Goal: Task Accomplishment & Management: Manage account settings

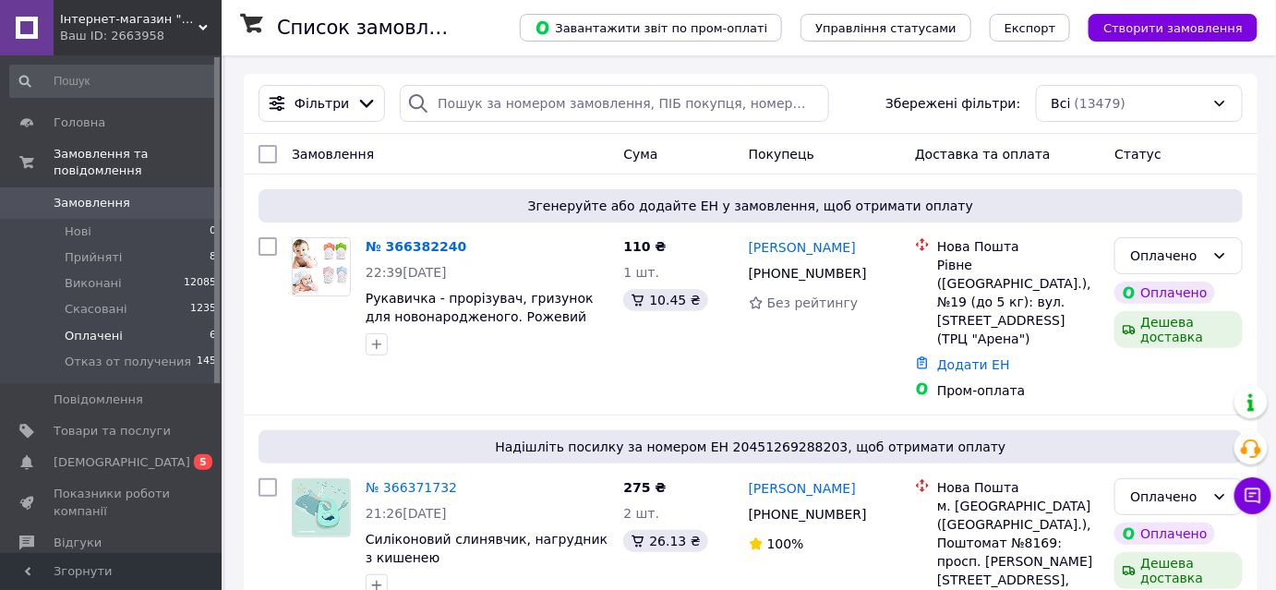
click at [94, 328] on span "Оплачені" at bounding box center [94, 336] width 58 height 17
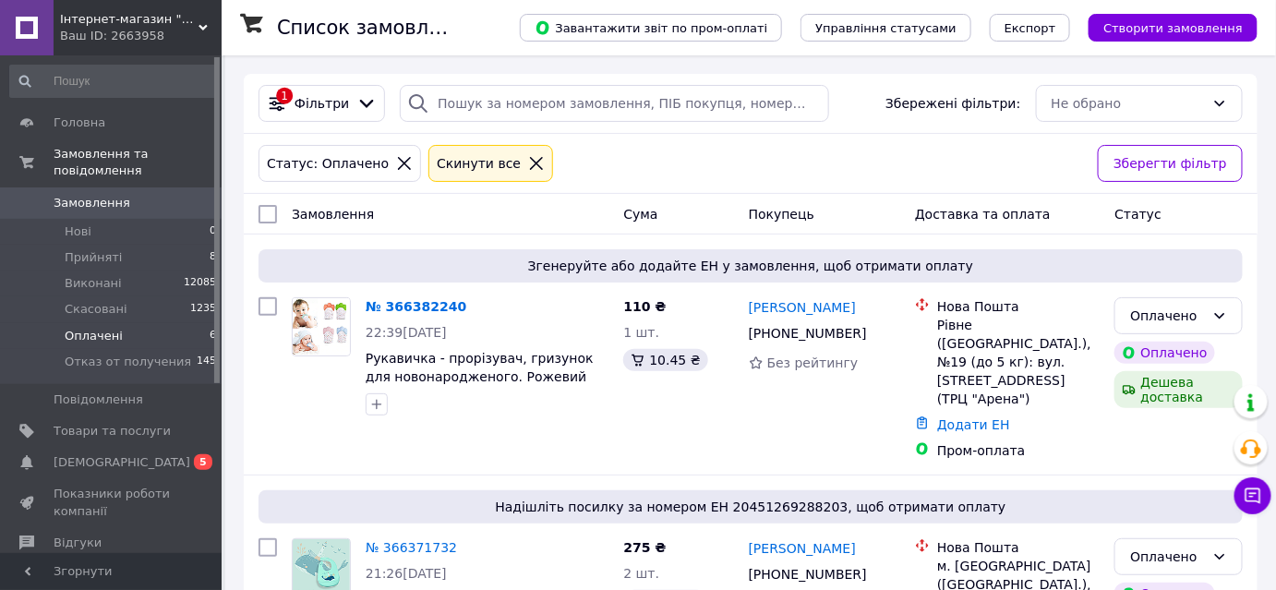
click at [101, 249] on span "Прийняті" at bounding box center [93, 257] width 57 height 17
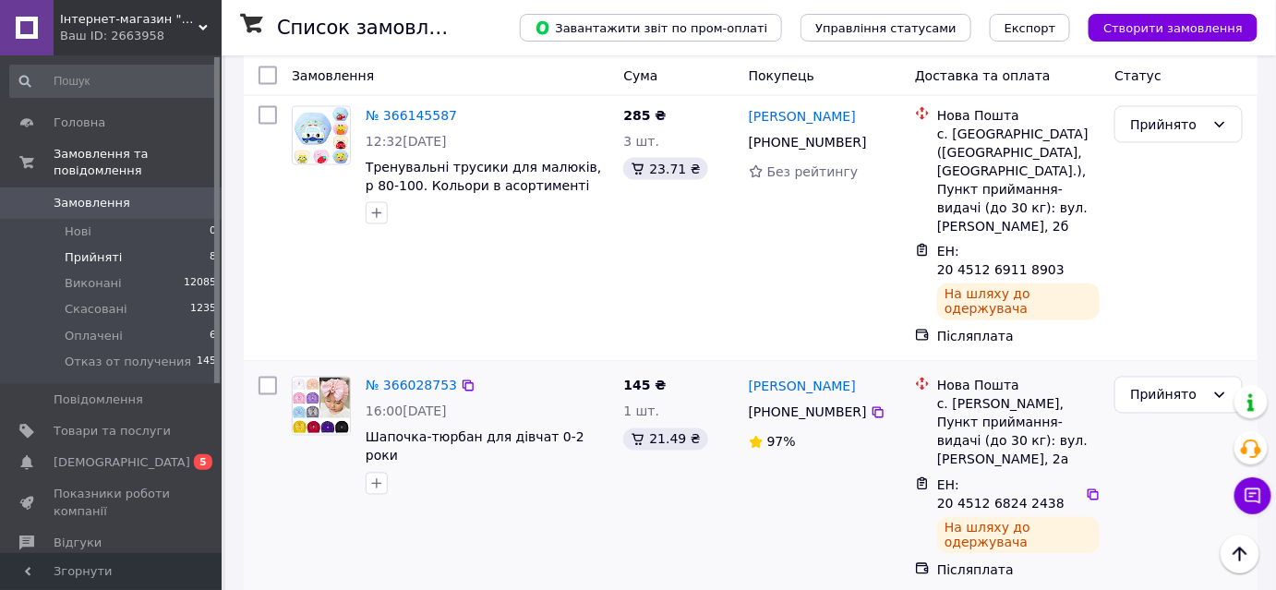
scroll to position [894, 0]
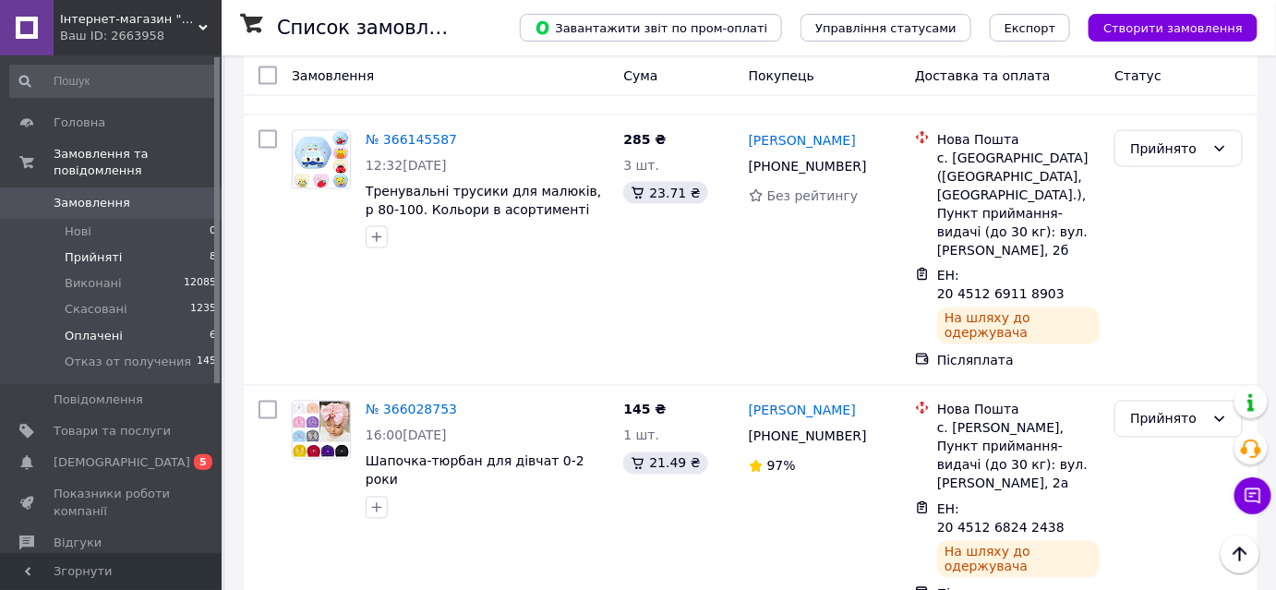
click at [97, 328] on span "Оплачені" at bounding box center [94, 336] width 58 height 17
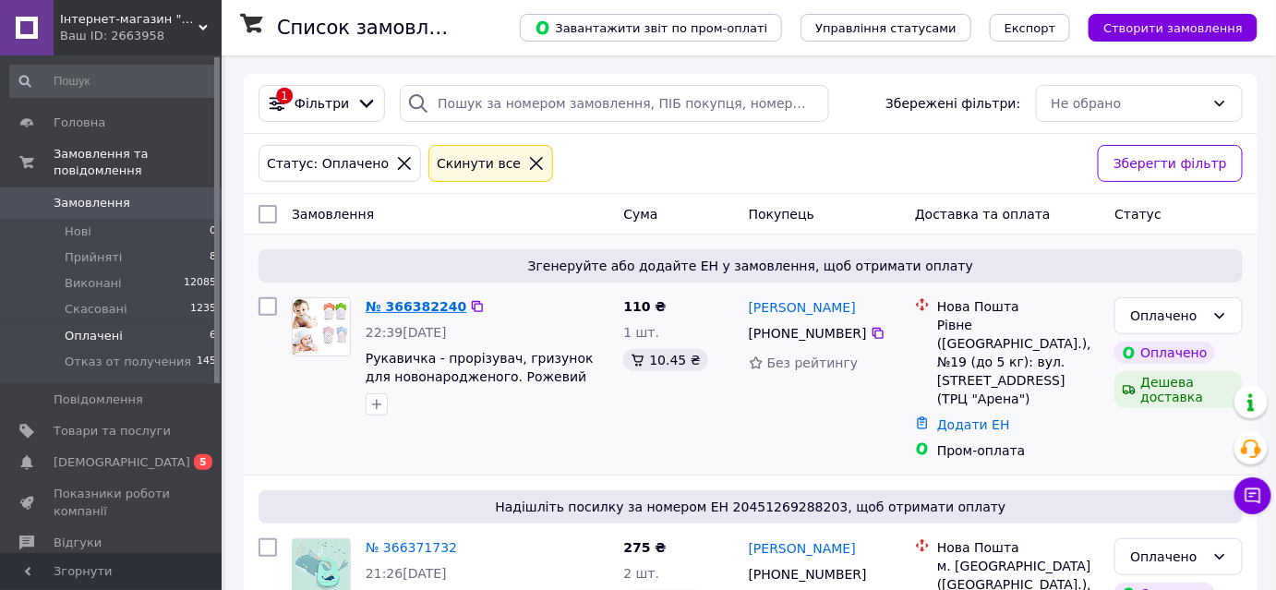
click at [418, 305] on link "№ 366382240" at bounding box center [416, 306] width 101 height 15
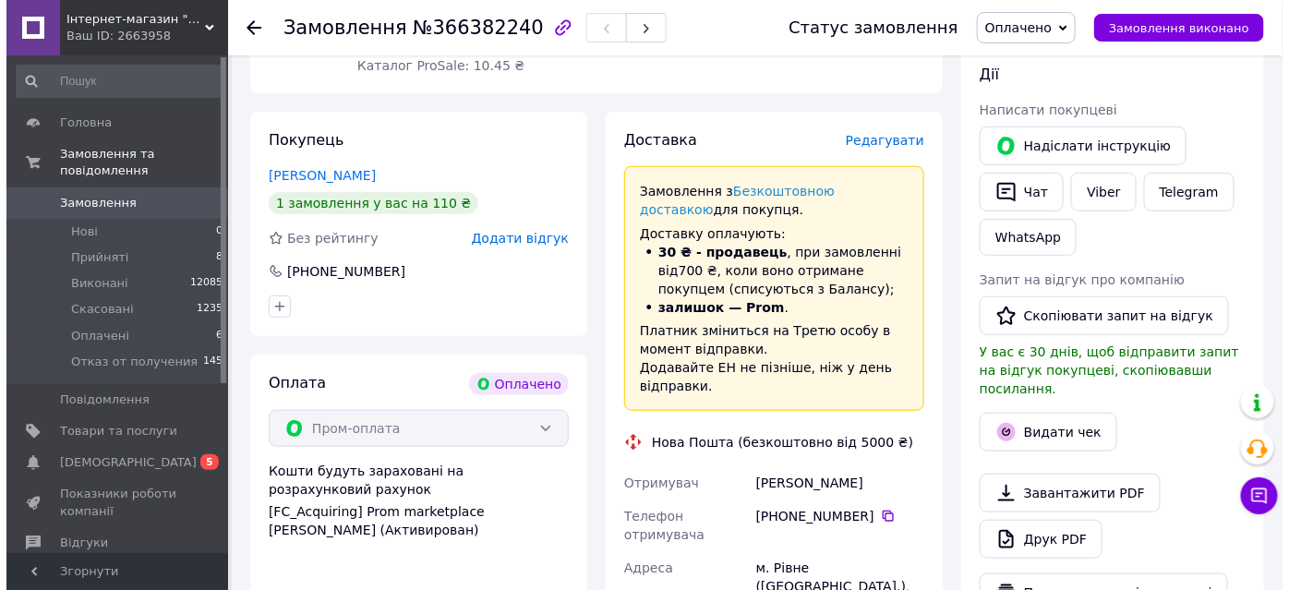
scroll to position [335, 0]
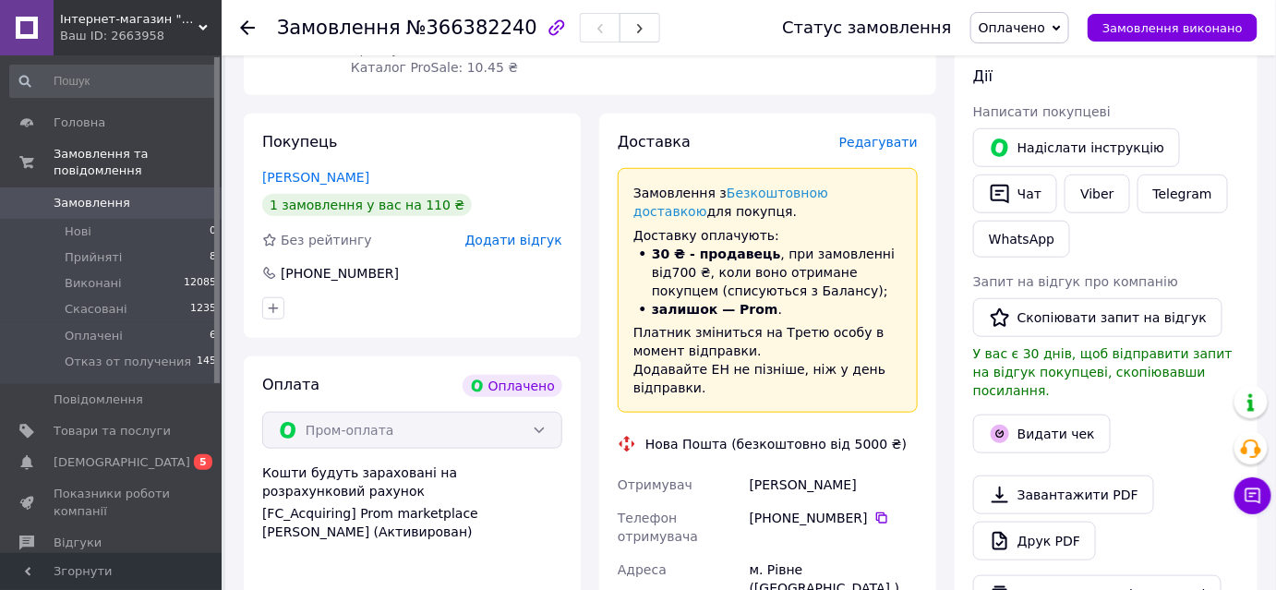
click at [882, 147] on span "Редагувати" at bounding box center [879, 142] width 79 height 15
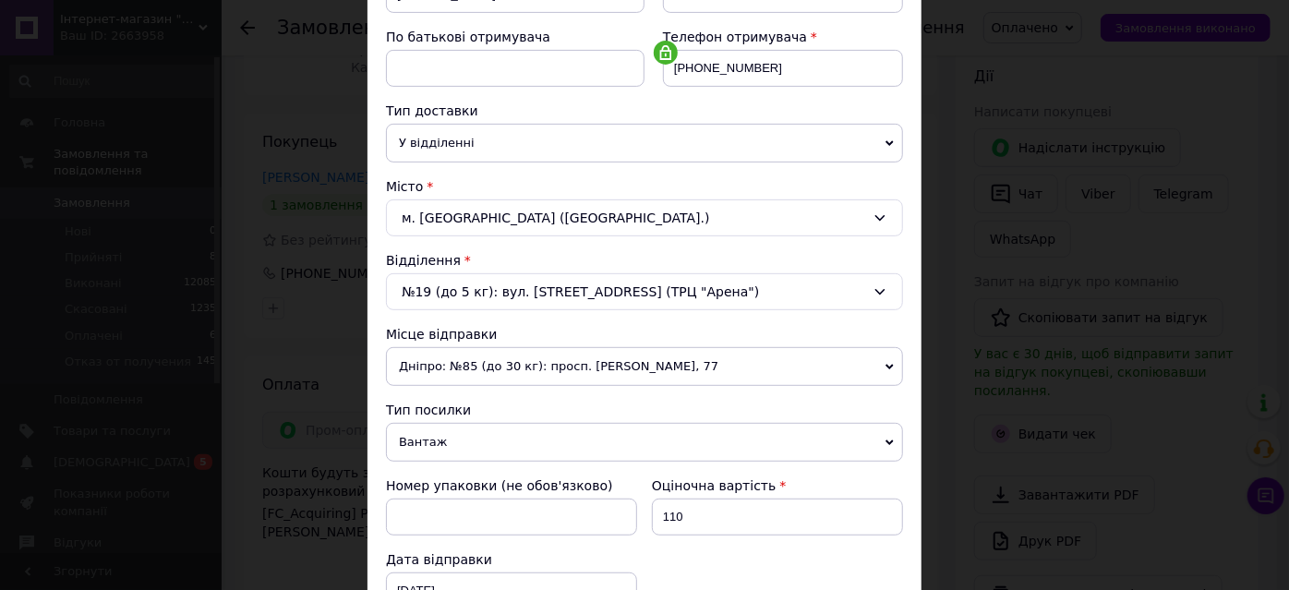
scroll to position [587, 0]
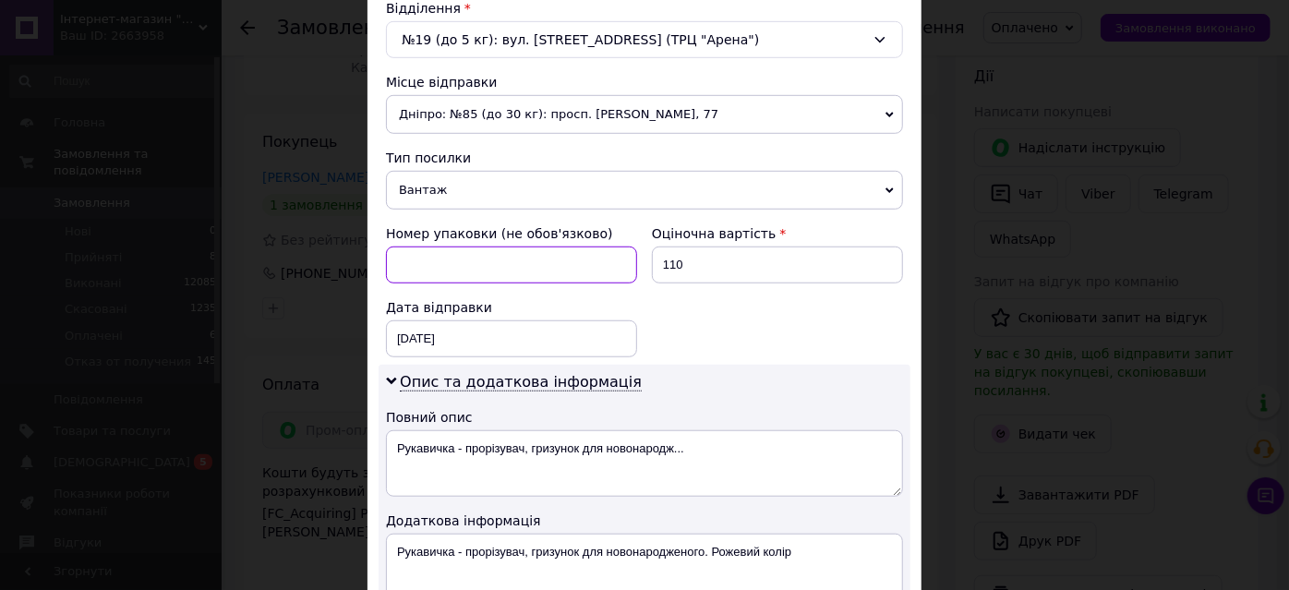
click at [424, 267] on input at bounding box center [511, 265] width 251 height 37
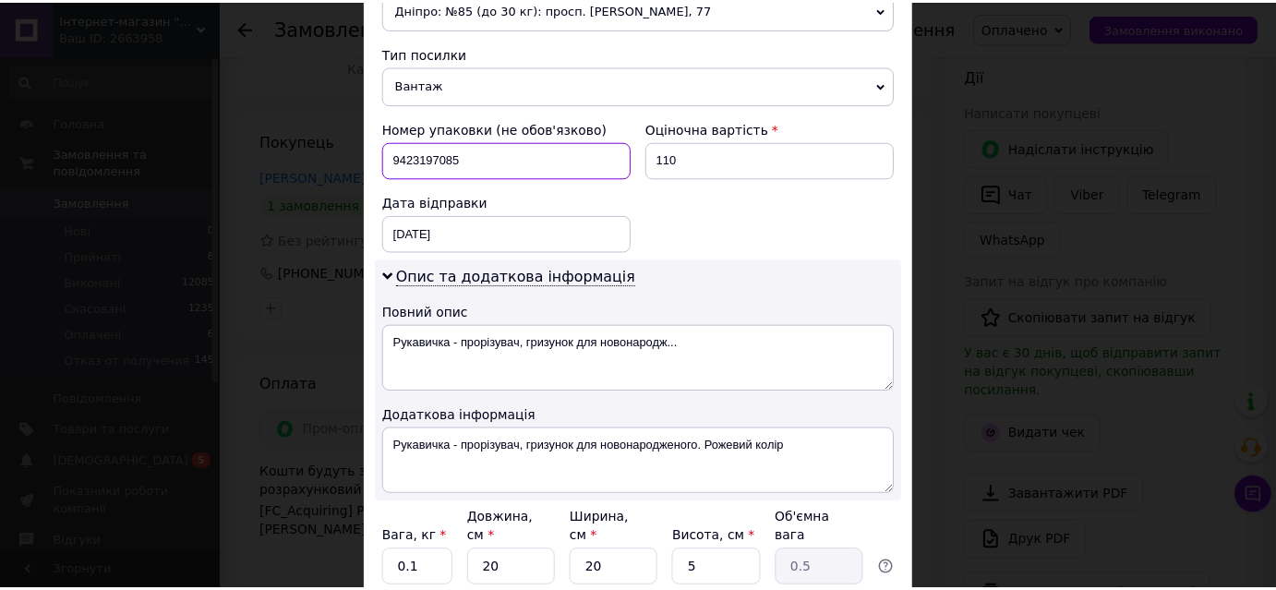
scroll to position [835, 0]
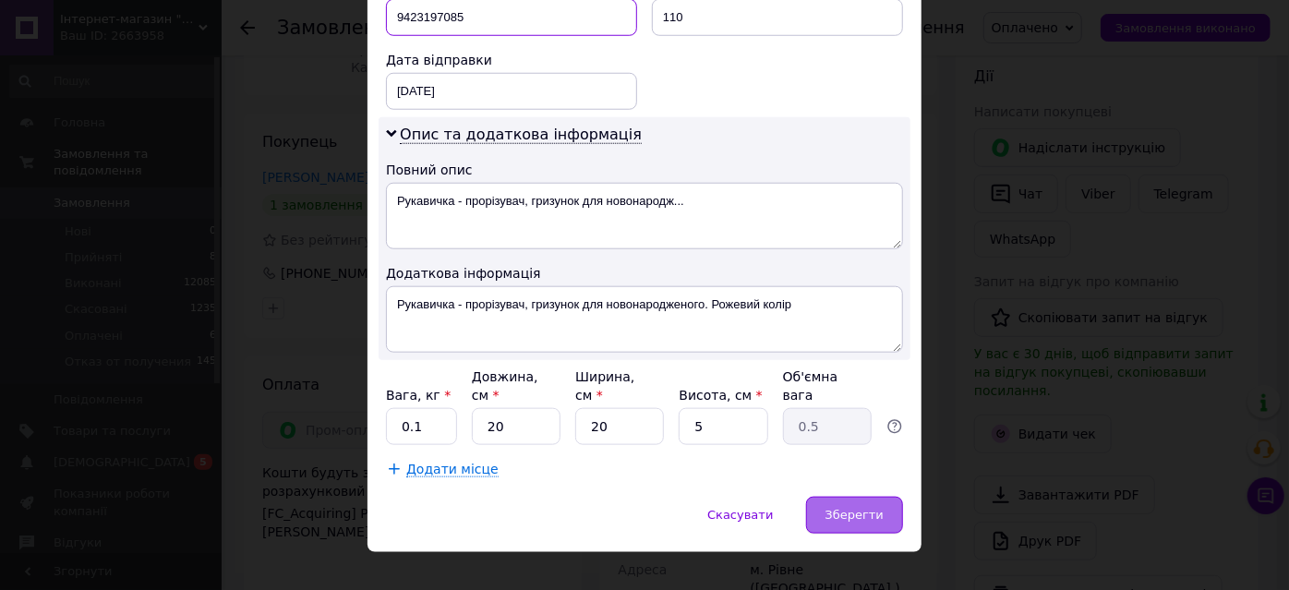
type input "9423197085"
click at [825, 497] on div "Зберегти" at bounding box center [854, 515] width 97 height 37
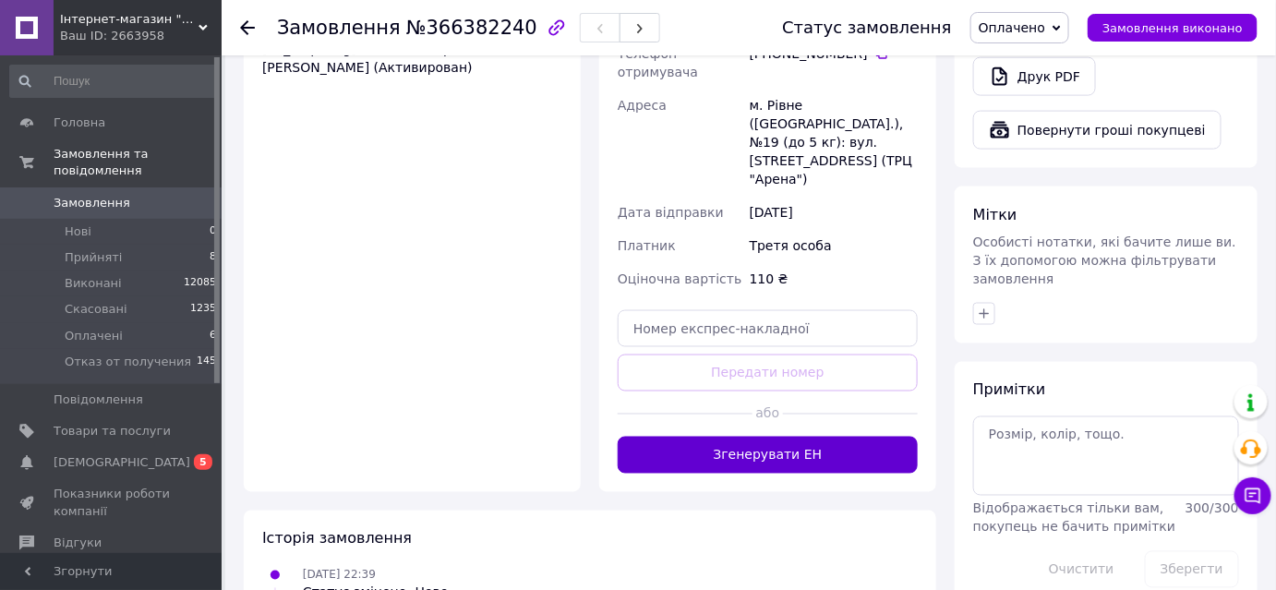
scroll to position [840, 0]
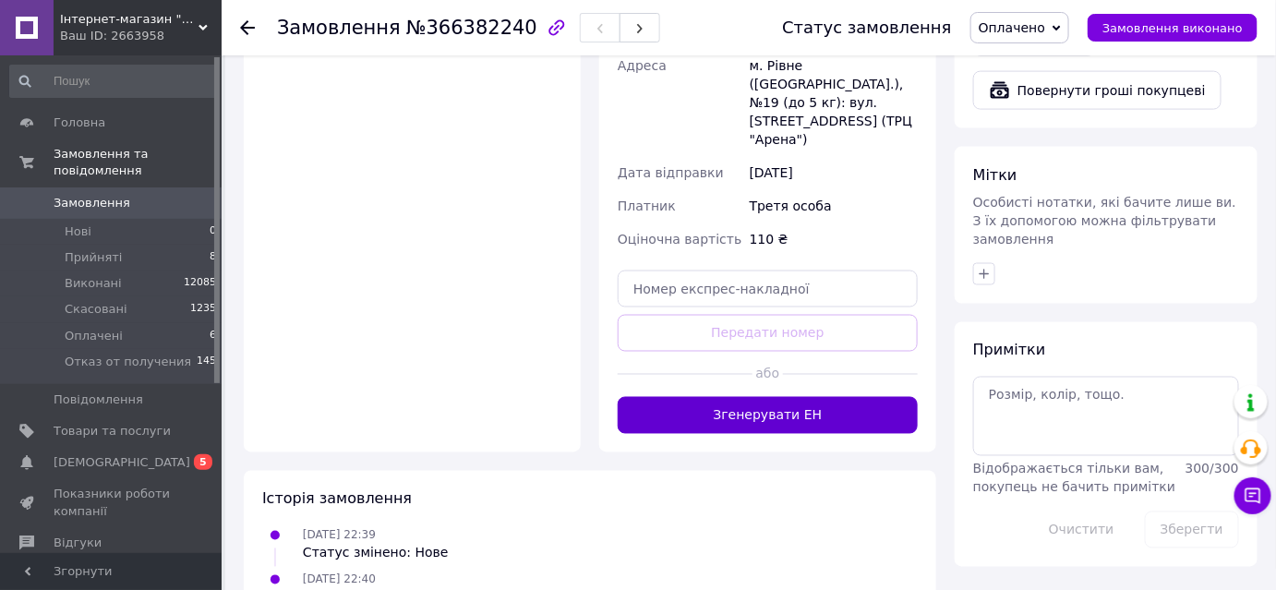
click at [793, 397] on button "Згенерувати ЕН" at bounding box center [768, 415] width 300 height 37
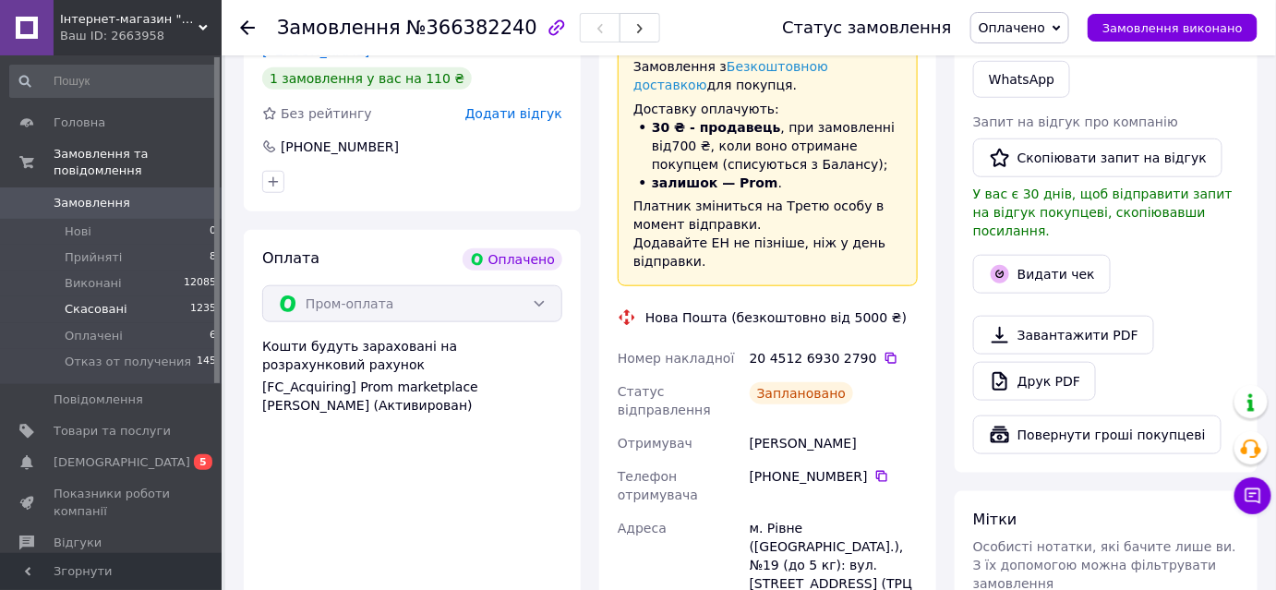
scroll to position [251, 0]
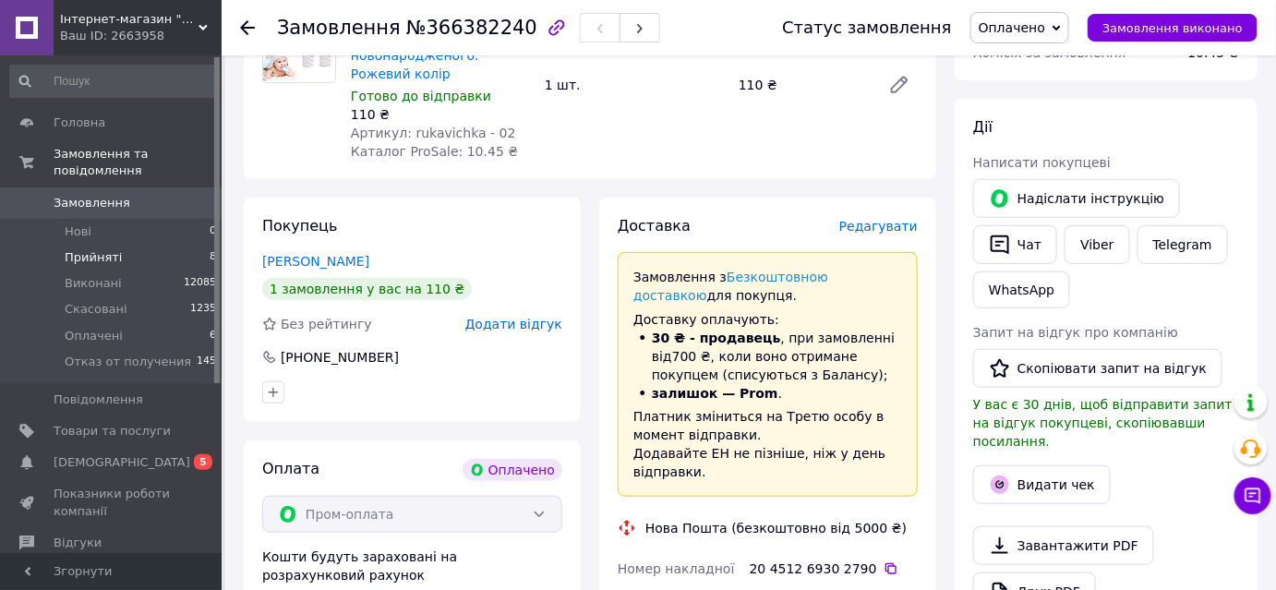
click at [103, 249] on span "Прийняті" at bounding box center [93, 257] width 57 height 17
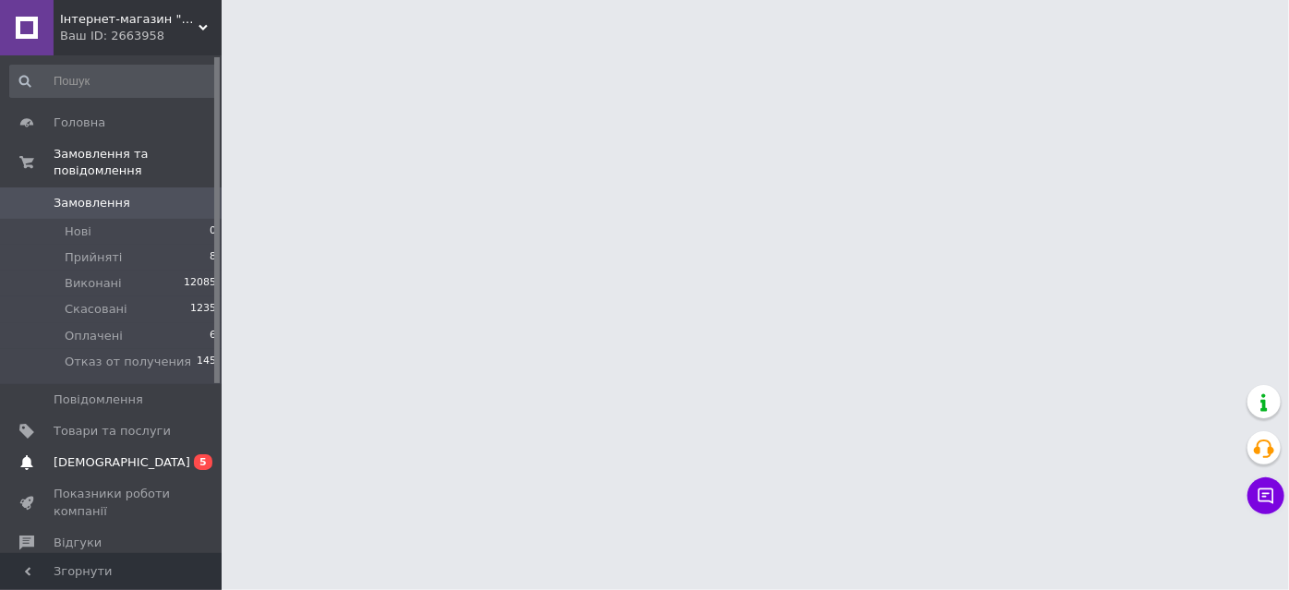
click at [91, 454] on span "[DEMOGRAPHIC_DATA]" at bounding box center [122, 462] width 137 height 17
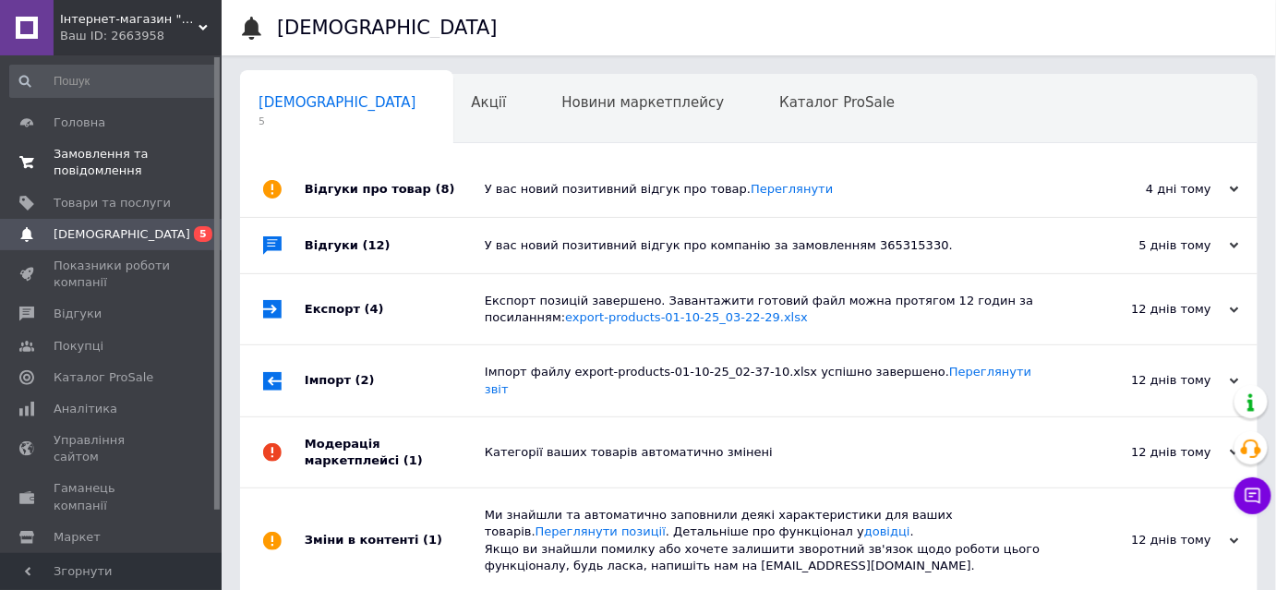
click at [89, 153] on span "Замовлення та повідомлення" at bounding box center [112, 162] width 117 height 33
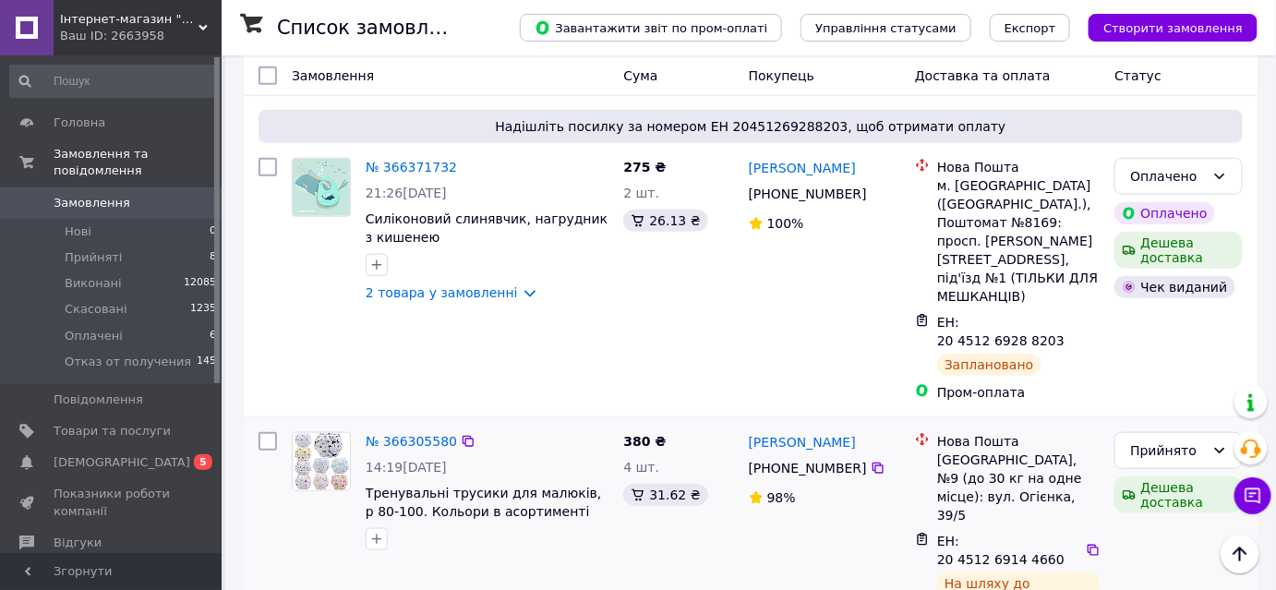
scroll to position [419, 0]
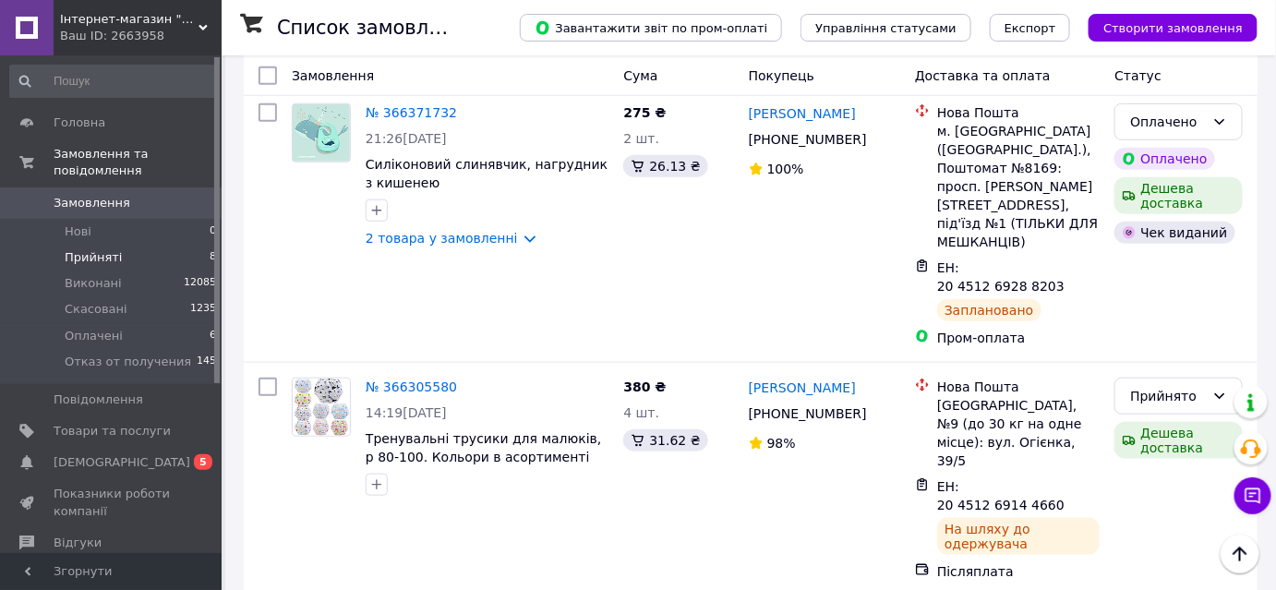
click at [92, 249] on span "Прийняті" at bounding box center [93, 257] width 57 height 17
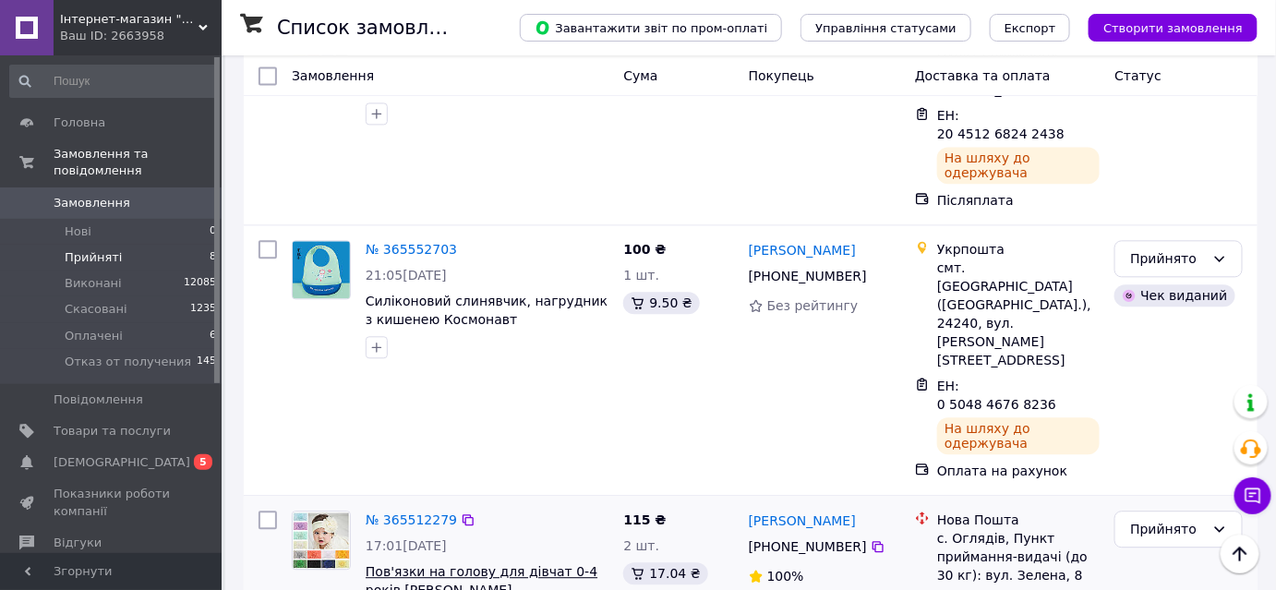
scroll to position [1314, 0]
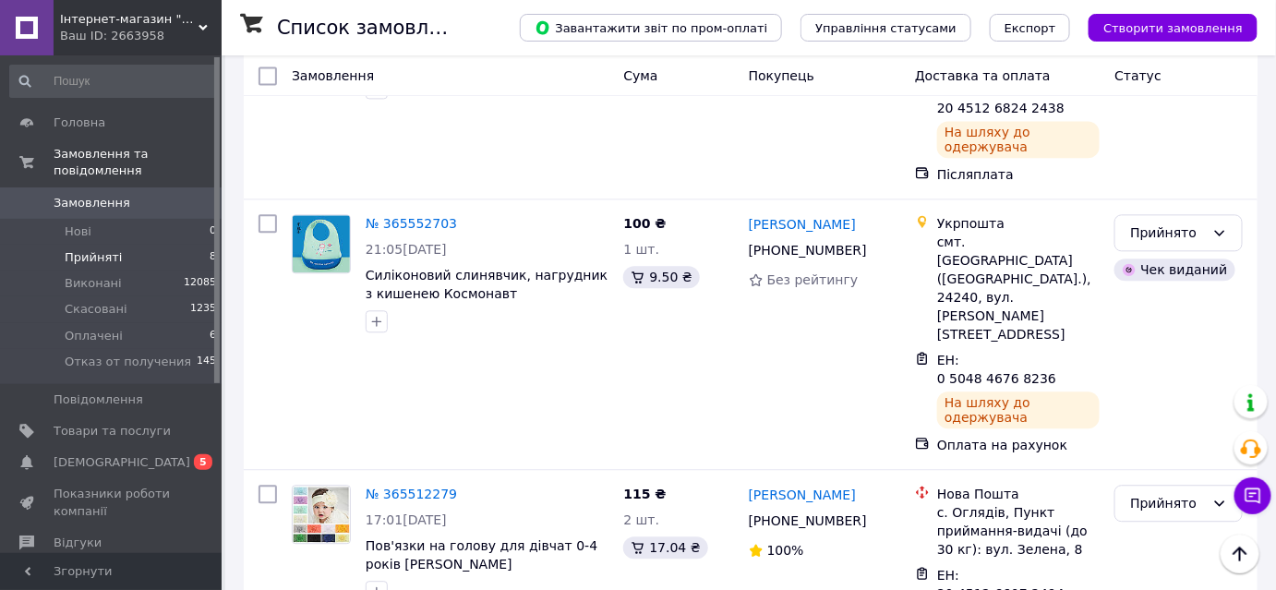
click at [96, 249] on span "Прийняті" at bounding box center [93, 257] width 57 height 17
click at [103, 328] on span "Оплачені" at bounding box center [94, 336] width 58 height 17
